Goal: Go to known website: Go to known website

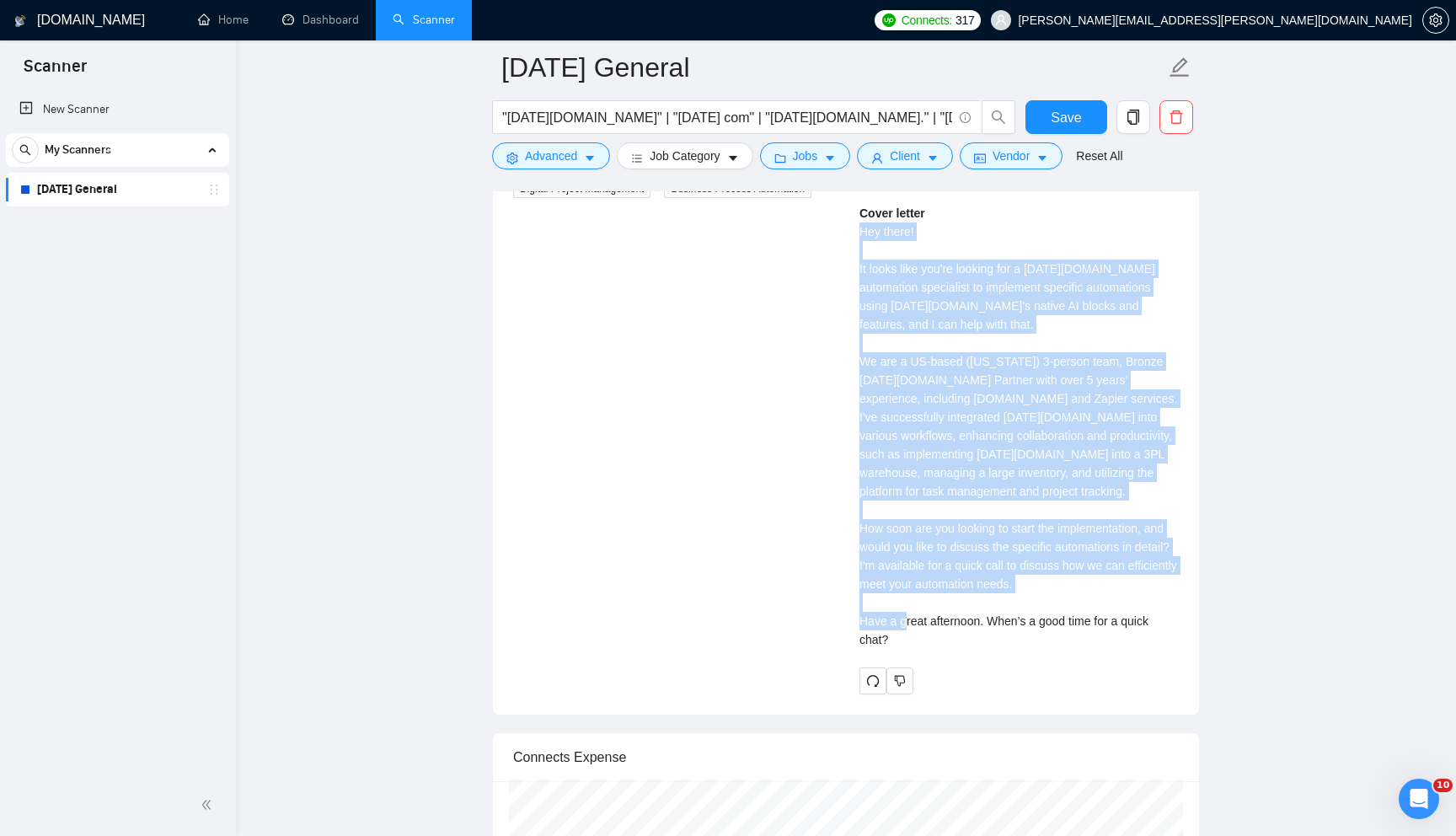
scroll to position [390, 0]
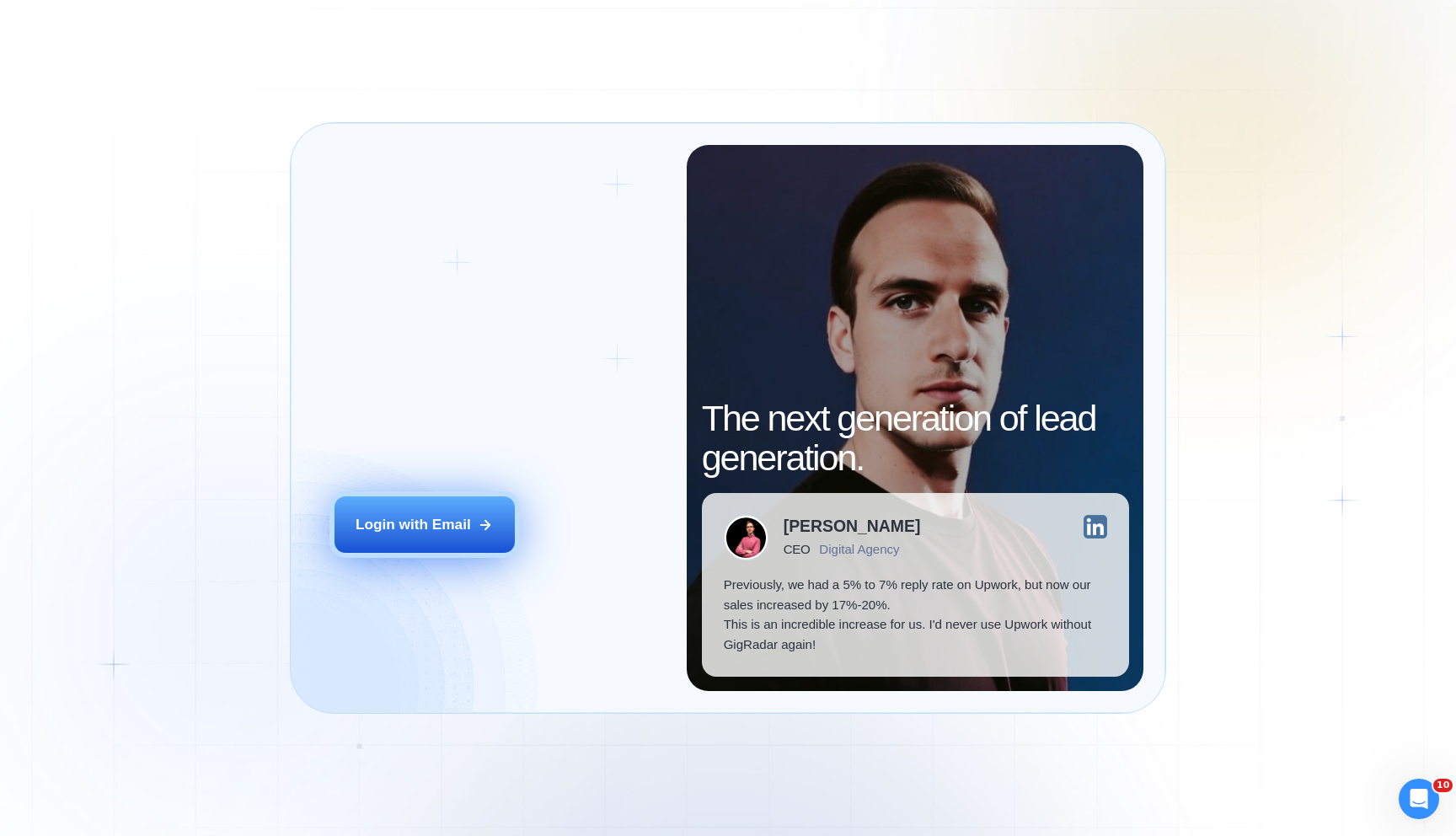
click at [416, 532] on div "Login with Email" at bounding box center [412, 525] width 115 height 21
